Goal: Check status: Check status

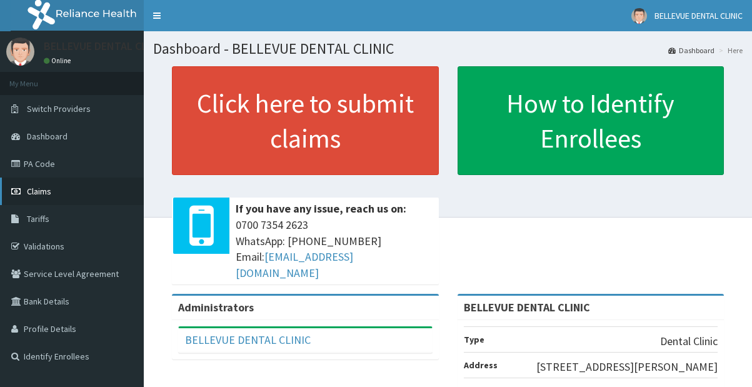
click at [41, 185] on link "Claims" at bounding box center [72, 190] width 144 height 27
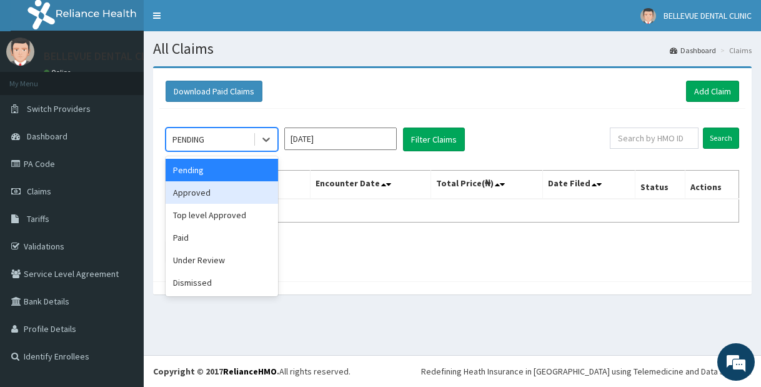
click at [242, 192] on div "Approved" at bounding box center [222, 192] width 112 height 22
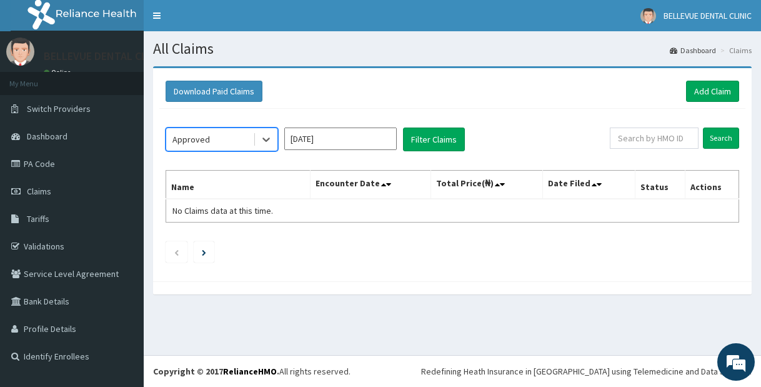
click at [313, 132] on input "[DATE]" at bounding box center [340, 138] width 112 height 22
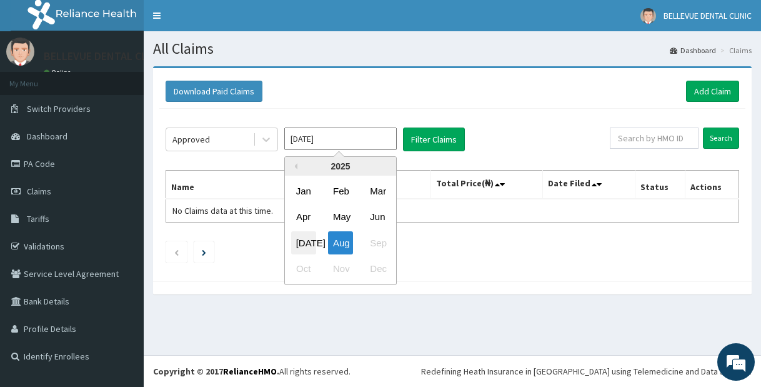
click at [303, 244] on div "[DATE]" at bounding box center [303, 242] width 25 height 23
type input "[DATE]"
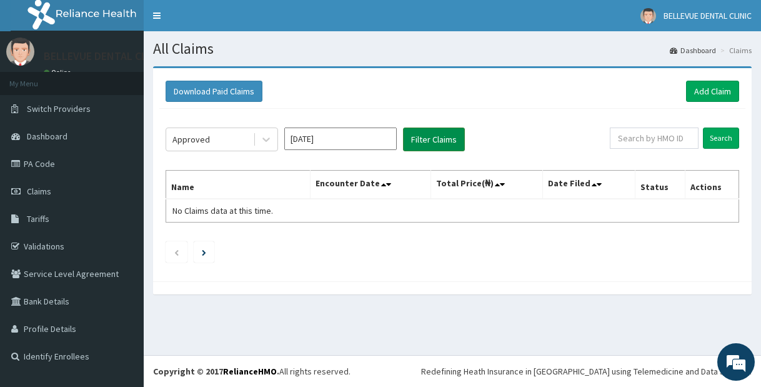
click at [417, 141] on button "Filter Claims" at bounding box center [434, 139] width 62 height 24
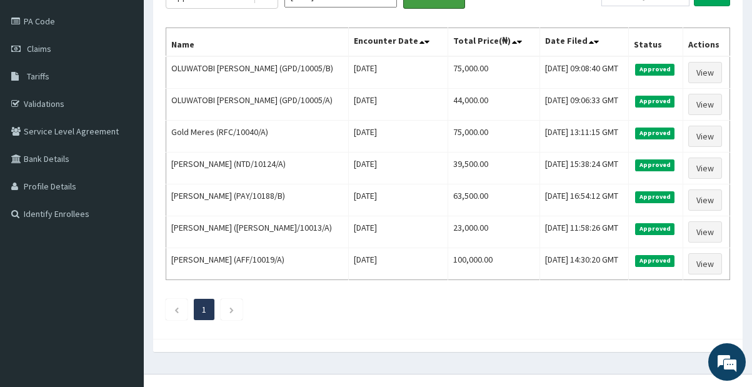
scroll to position [161, 0]
